Goal: Task Accomplishment & Management: Use online tool/utility

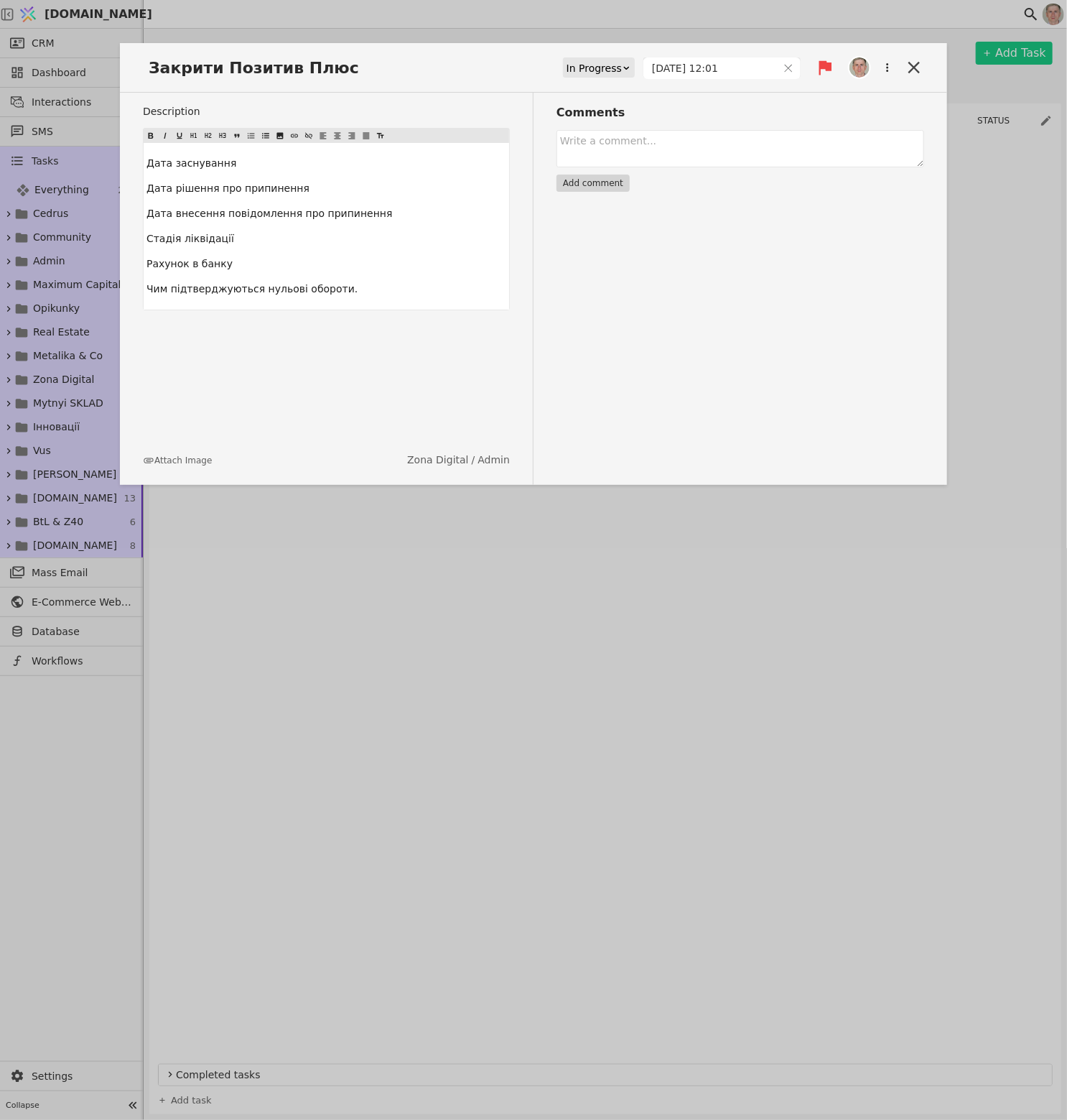
scroll to position [2586, 0]
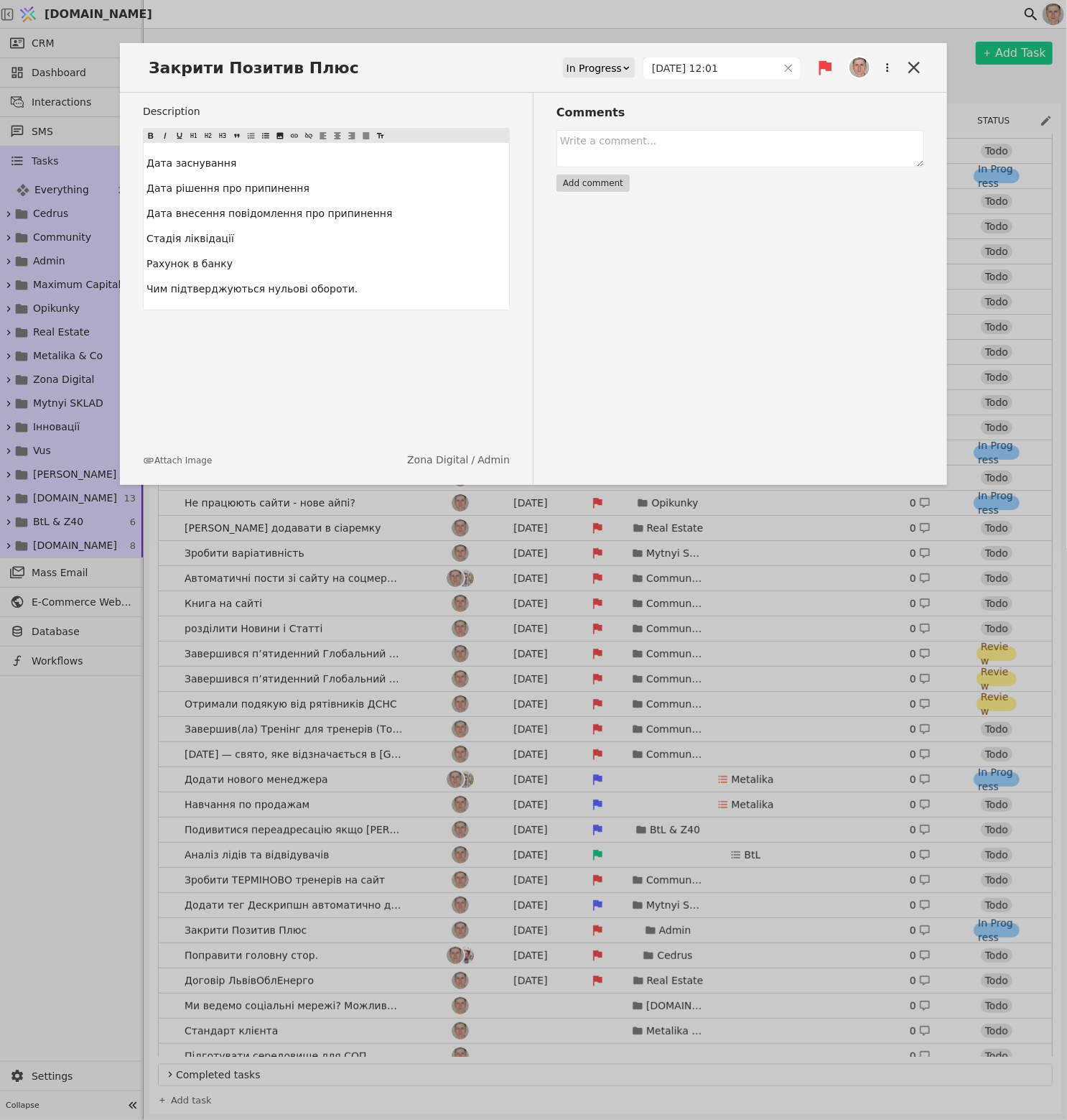
drag, startPoint x: 129, startPoint y: 39, endPoint x: 101, endPoint y: 44, distance: 28.4
click at [128, 39] on div "Закрити Позитив Плюс In Progress [DATE] 12:01 Description Дата заснування Дата …" at bounding box center [533, 560] width 1067 height 1120
click at [77, 43] on link "CRM" at bounding box center [70, 44] width 135 height 23
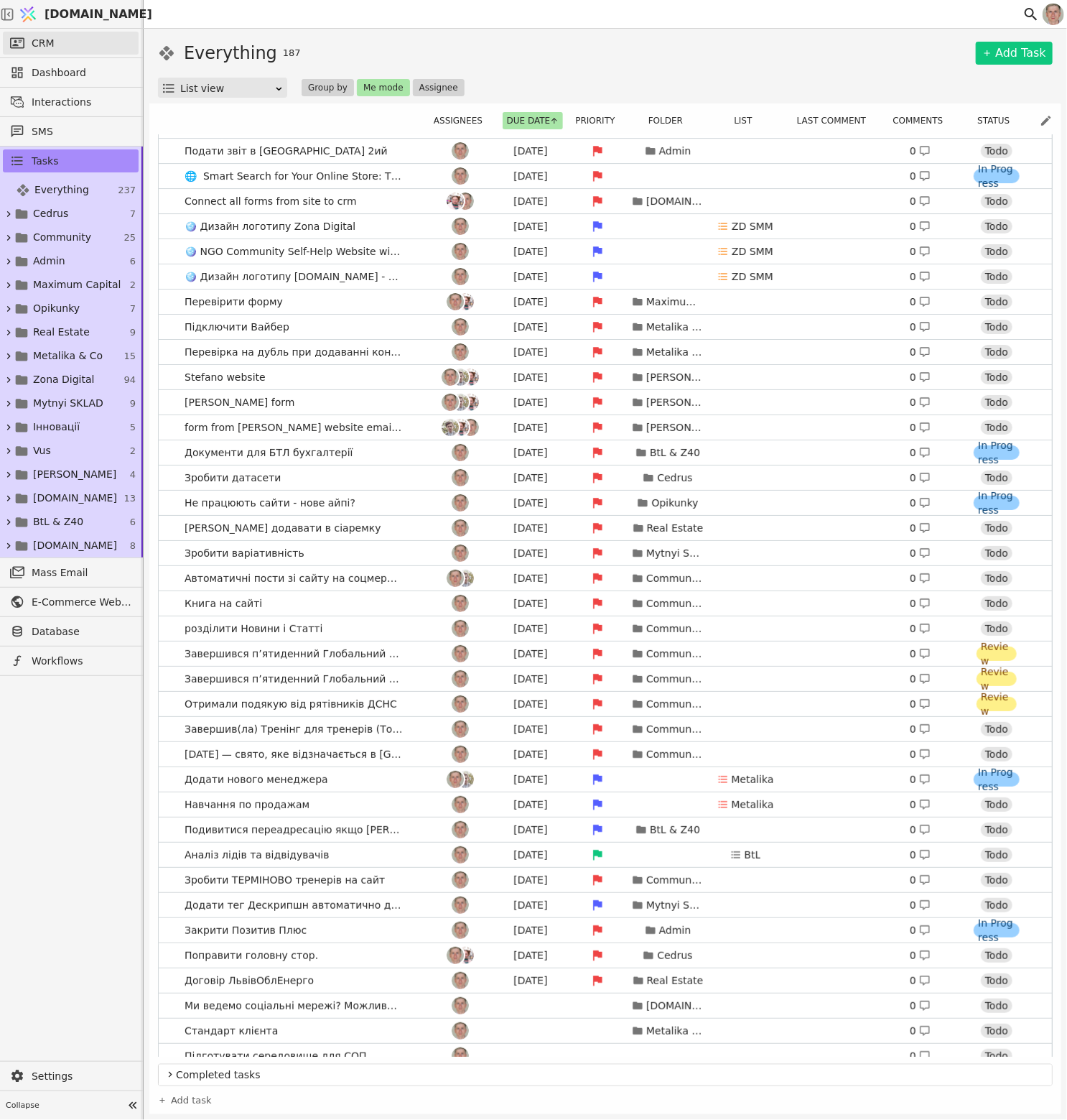
click at [50, 40] on span "CRM" at bounding box center [44, 43] width 23 height 15
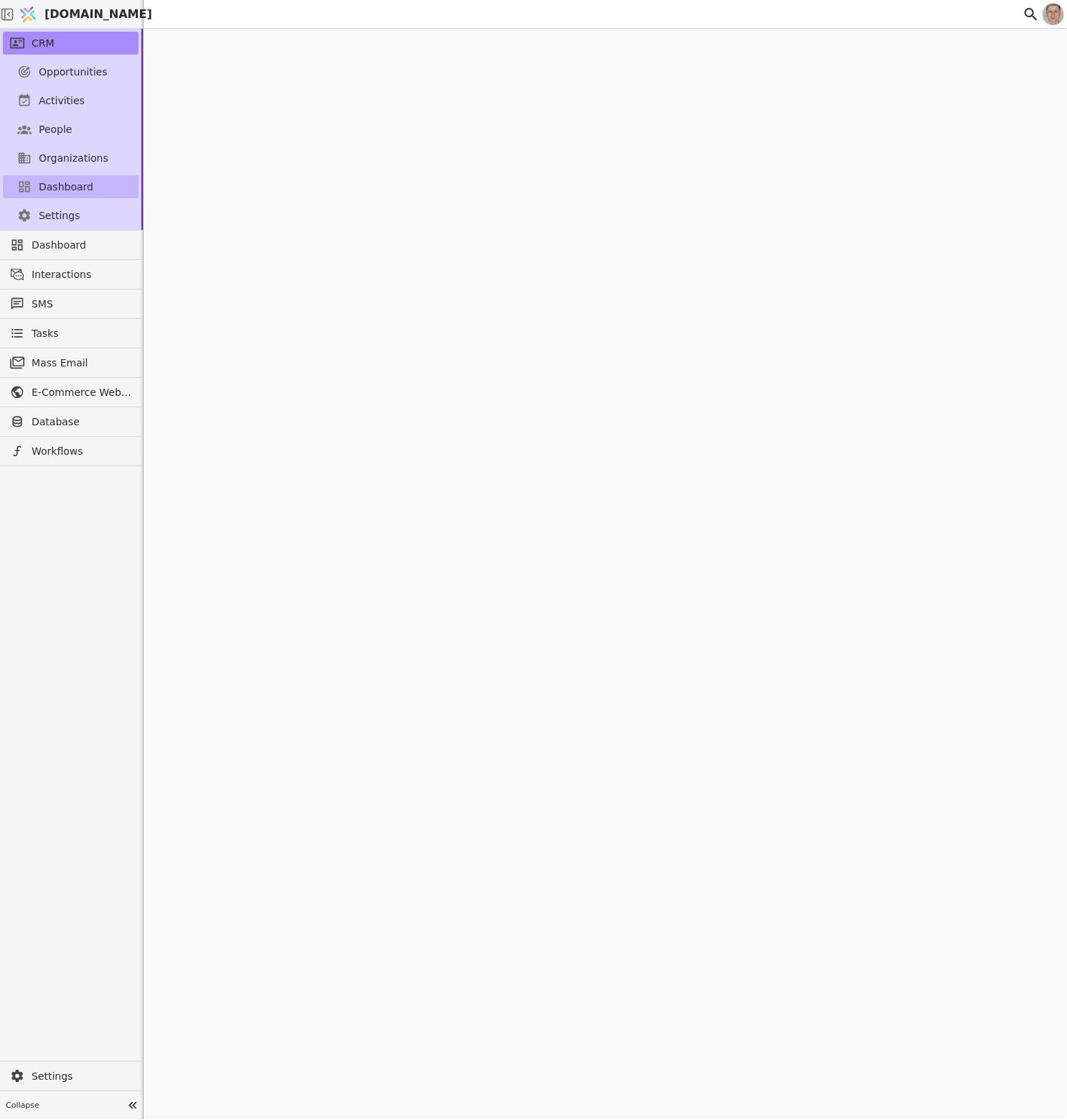
click at [72, 188] on span "Dashboard" at bounding box center [66, 187] width 54 height 15
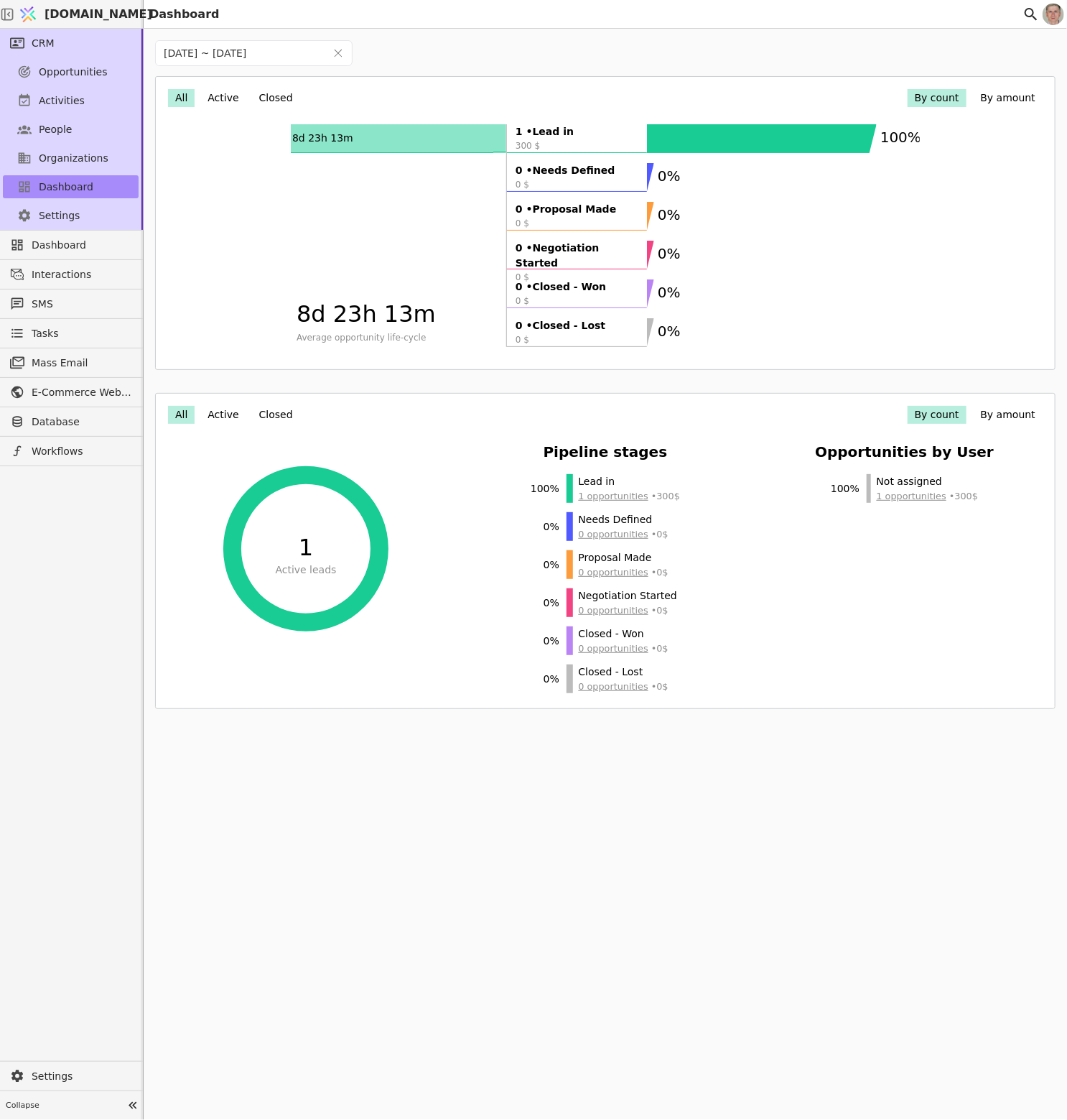
click at [215, 416] on button "Active" at bounding box center [222, 415] width 45 height 18
click at [270, 414] on button "Closed" at bounding box center [276, 415] width 48 height 18
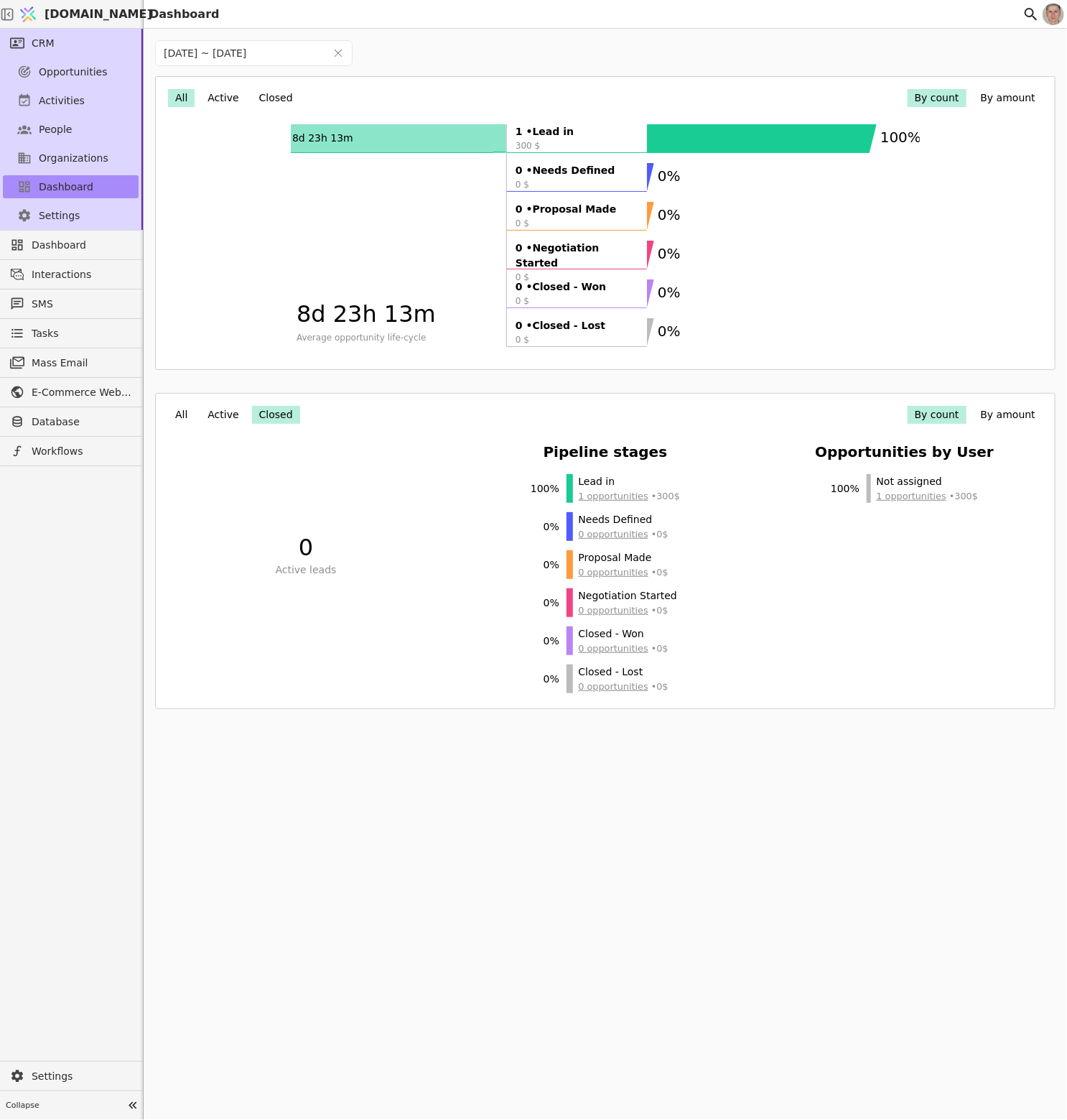
click at [207, 414] on button "Active" at bounding box center [222, 415] width 45 height 18
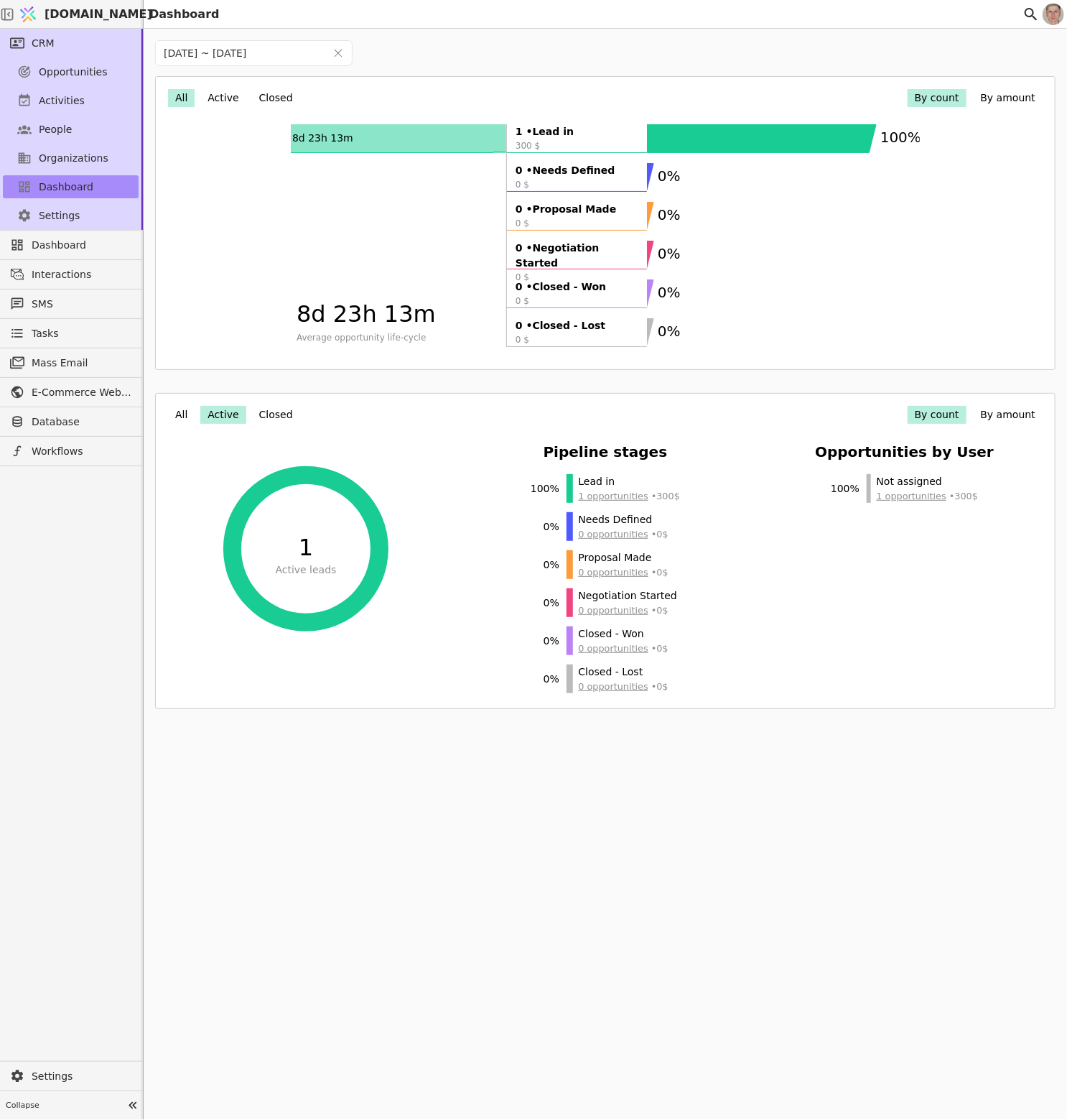
click at [178, 413] on button "All" at bounding box center [182, 415] width 27 height 18
drag, startPoint x: 238, startPoint y: 981, endPoint x: 245, endPoint y: 1245, distance: 264.1
click at [245, 1119] on html "[DOMAIN_NAME] Dashboard CRM Opportunities Activities People Organizations Dashb…" at bounding box center [533, 560] width 1067 height 1120
